Goal: Browse casually

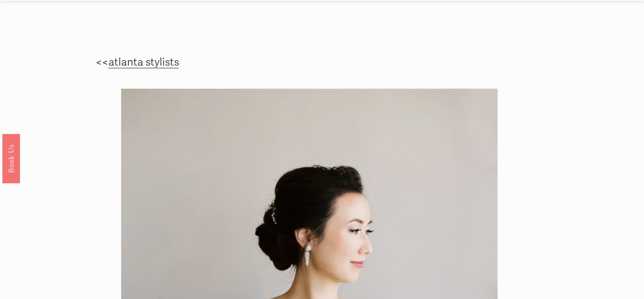
scroll to position [32, 0]
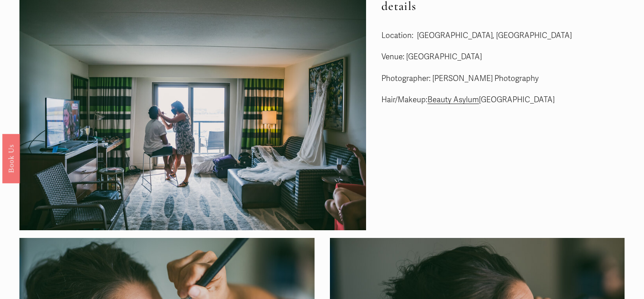
scroll to position [42, 0]
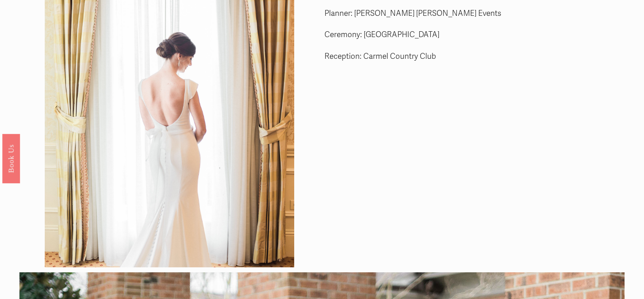
scroll to position [34, 0]
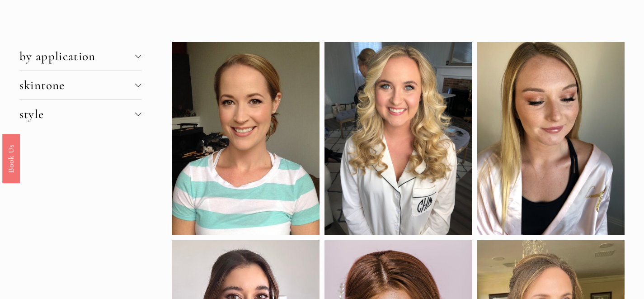
scroll to position [38, 0]
